Goal: Task Accomplishment & Management: Manage account settings

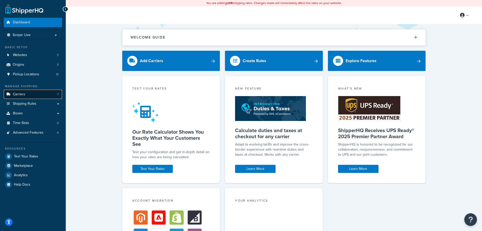
click at [20, 94] on span "Carriers" at bounding box center [19, 94] width 12 height 4
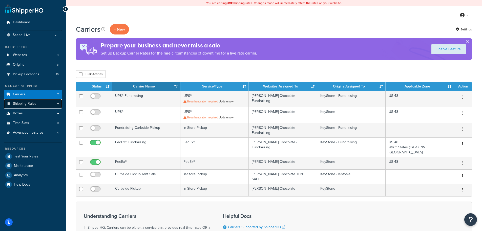
click at [21, 103] on span "Shipping Rules" at bounding box center [25, 104] width 24 height 4
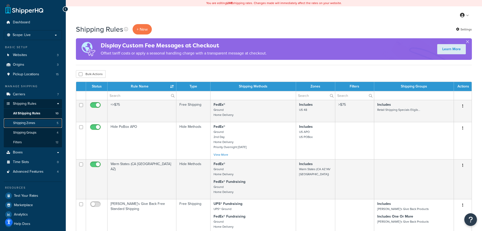
click at [23, 121] on span "Shipping Zones" at bounding box center [24, 123] width 22 height 4
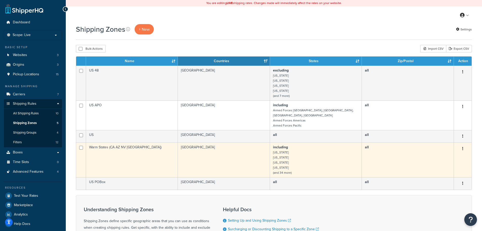
click at [292, 156] on td "including [US_STATE] [US_STATE] [US_STATE] [US_STATE] (and 34 more)" at bounding box center [316, 159] width 92 height 35
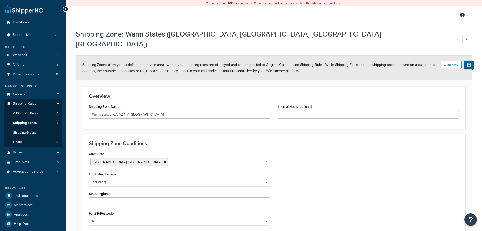
select select "including"
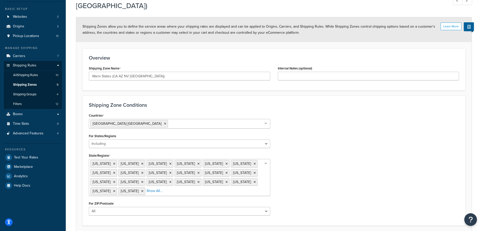
scroll to position [51, 0]
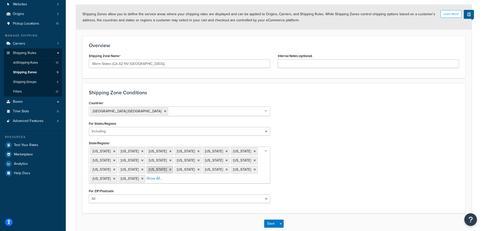
click at [172, 168] on icon at bounding box center [170, 169] width 2 height 3
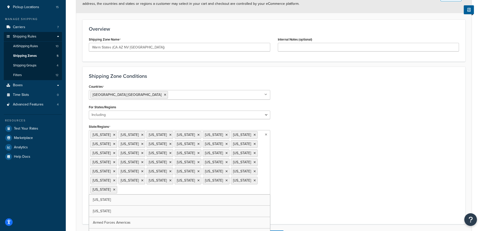
scroll to position [76, 0]
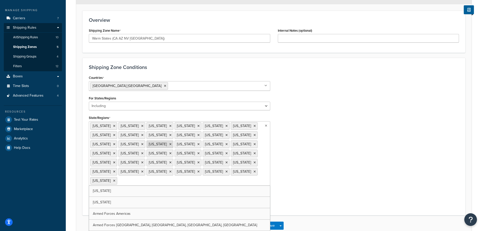
click at [169, 143] on icon at bounding box center [170, 144] width 2 height 3
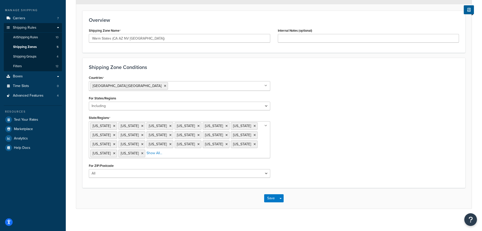
scroll to position [68, 0]
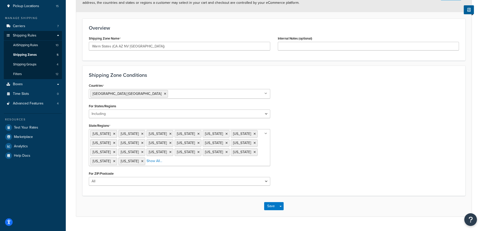
click at [307, 155] on div "Countries United States USA All Countries ALL Afghanistan AFG Albania ALB Alger…" at bounding box center [274, 135] width 378 height 107
click at [271, 202] on button "Save" at bounding box center [271, 206] width 14 height 8
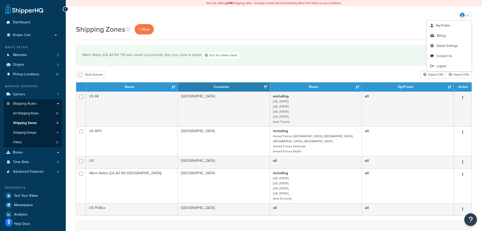
click at [463, 14] on icon at bounding box center [462, 15] width 5 height 5
click at [443, 66] on span "Logout" at bounding box center [442, 66] width 10 height 5
